Goal: Check status: Check status

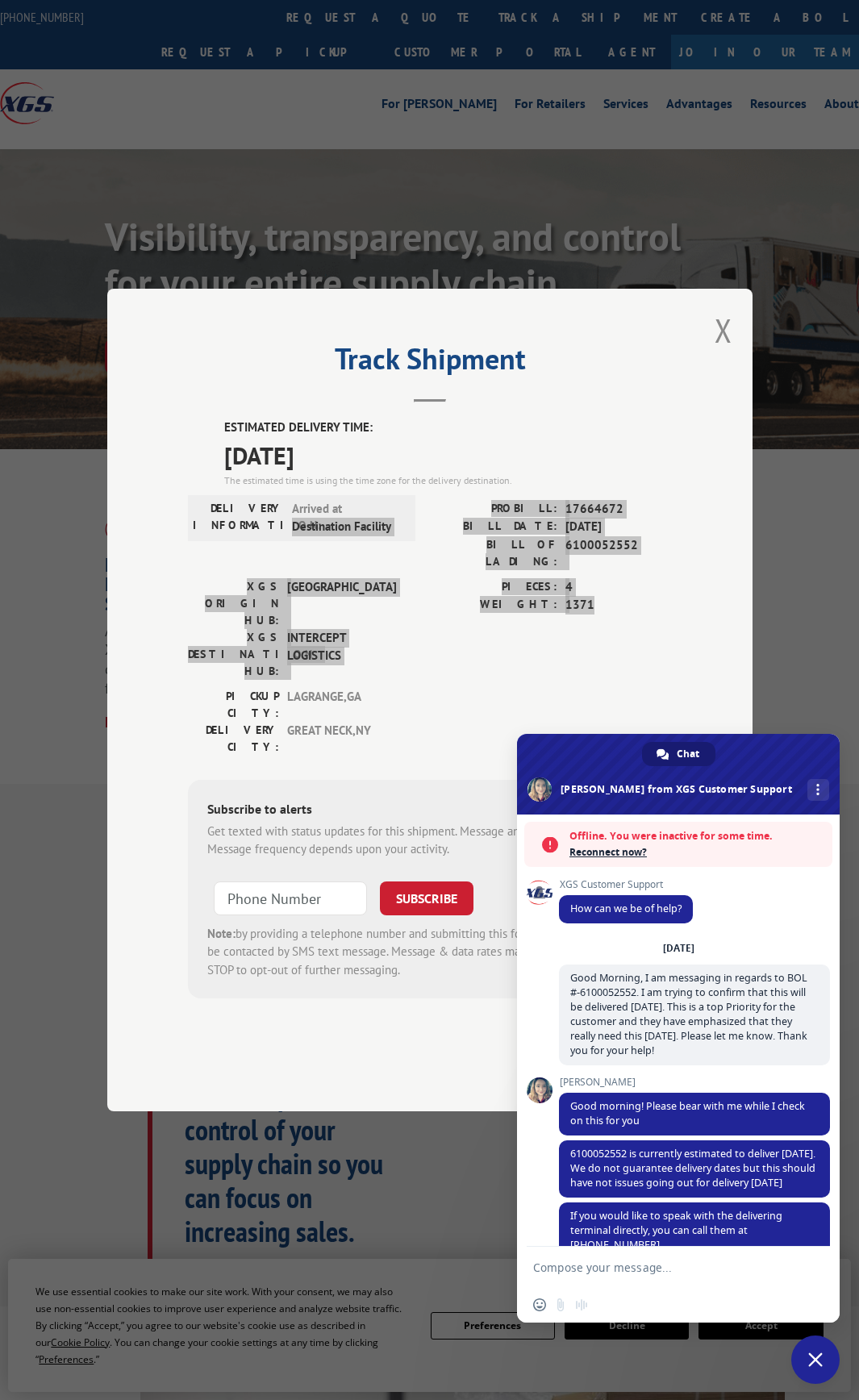
scroll to position [172, 0]
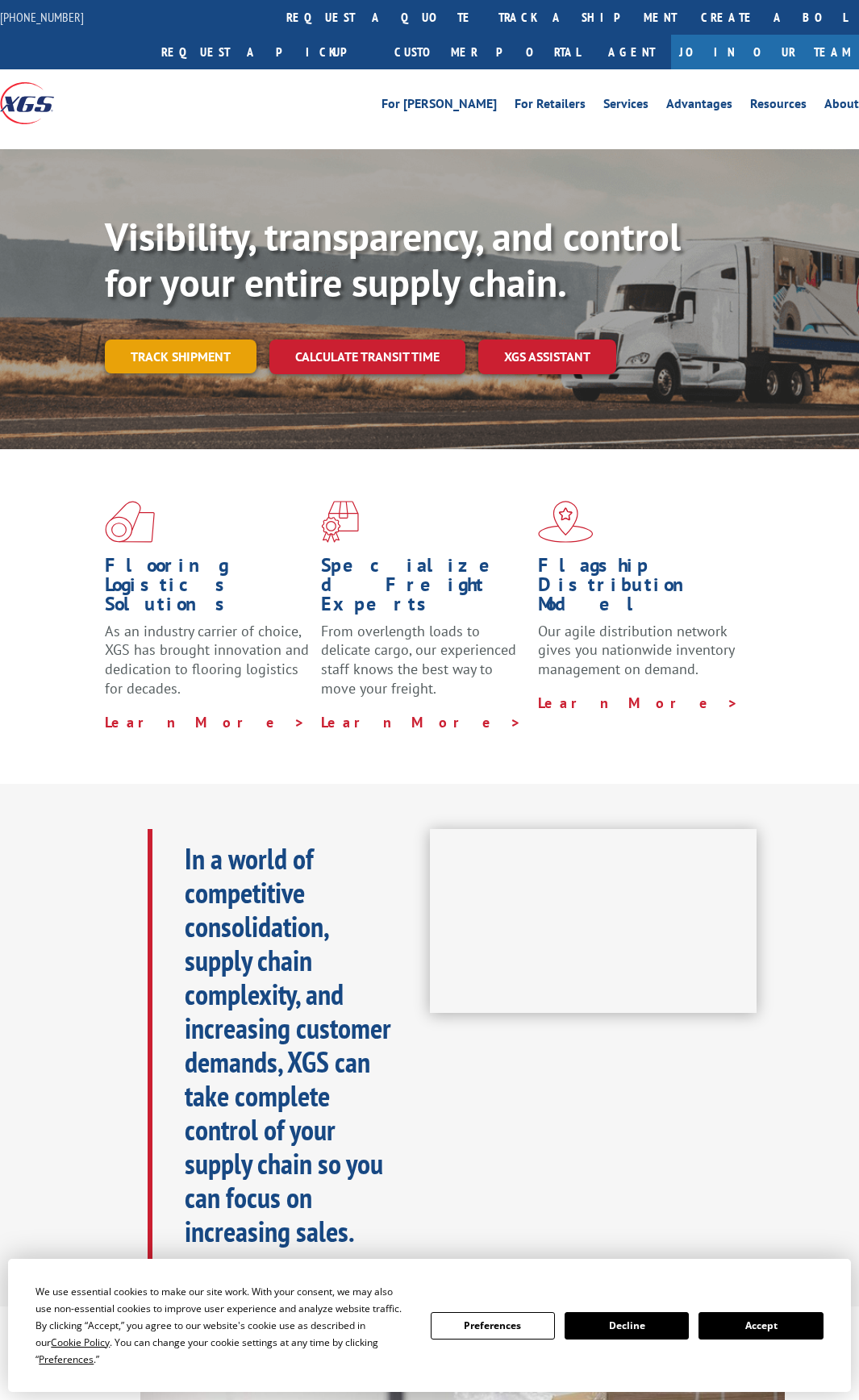
click at [216, 344] on link "Track shipment" at bounding box center [181, 356] width 152 height 34
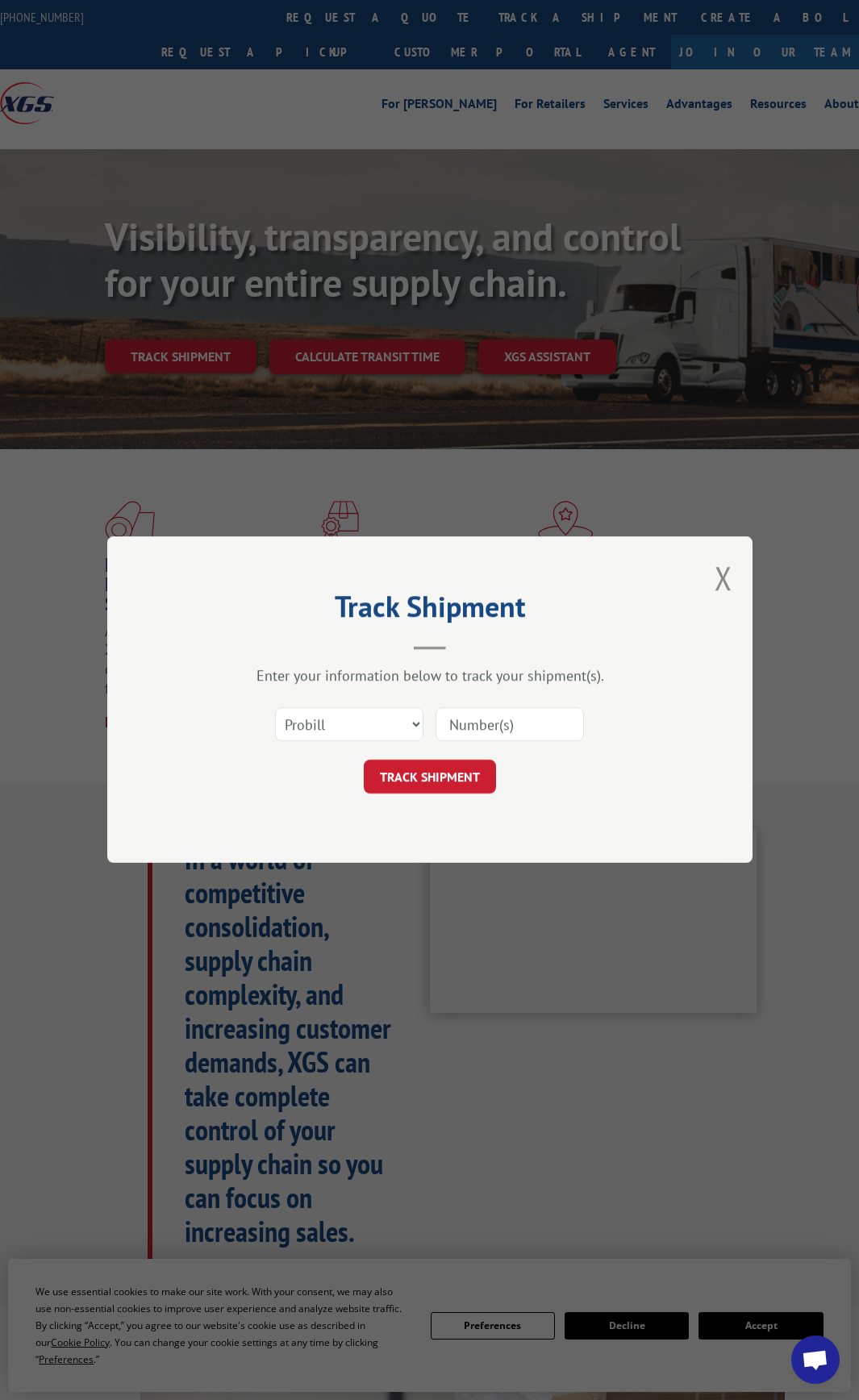
click at [465, 721] on input at bounding box center [510, 726] width 149 height 34
type input "17664672"
click button "TRACK SHIPMENT" at bounding box center [430, 778] width 133 height 34
